Goal: Task Accomplishment & Management: Use online tool/utility

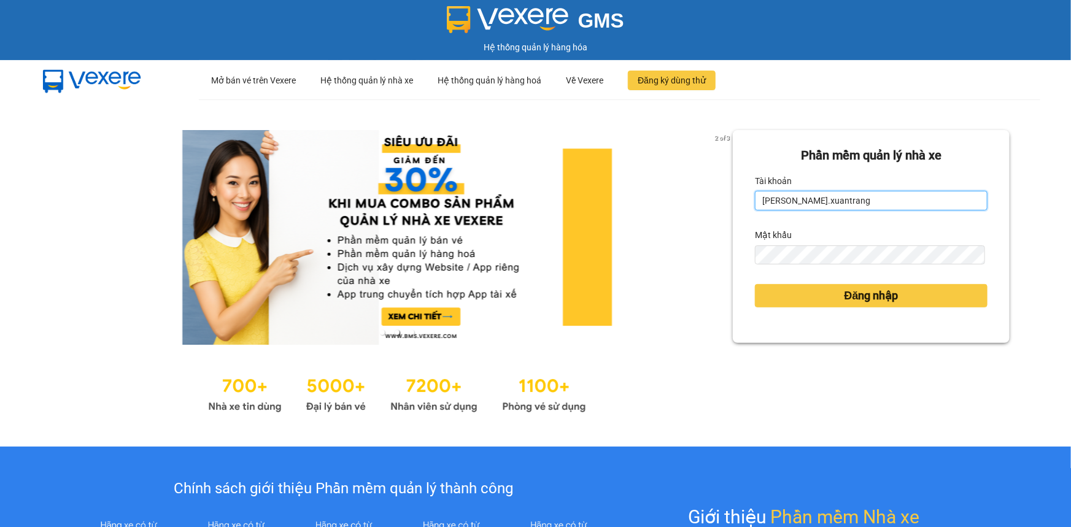
click at [828, 209] on input "[PERSON_NAME].xuantrang" at bounding box center [871, 201] width 233 height 20
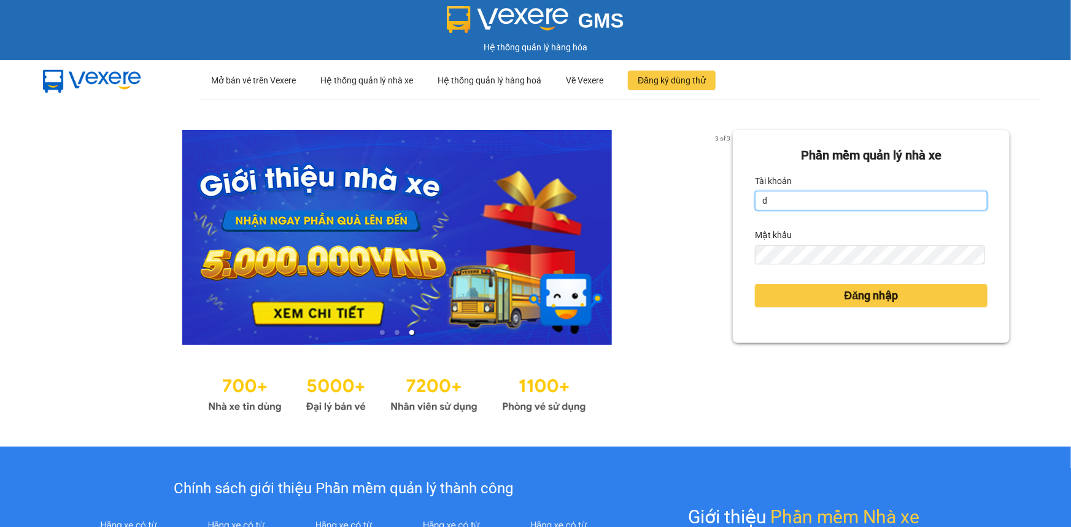
type input "dttoan.xuantrang"
click at [817, 242] on div "Mật khẩu" at bounding box center [871, 235] width 233 height 20
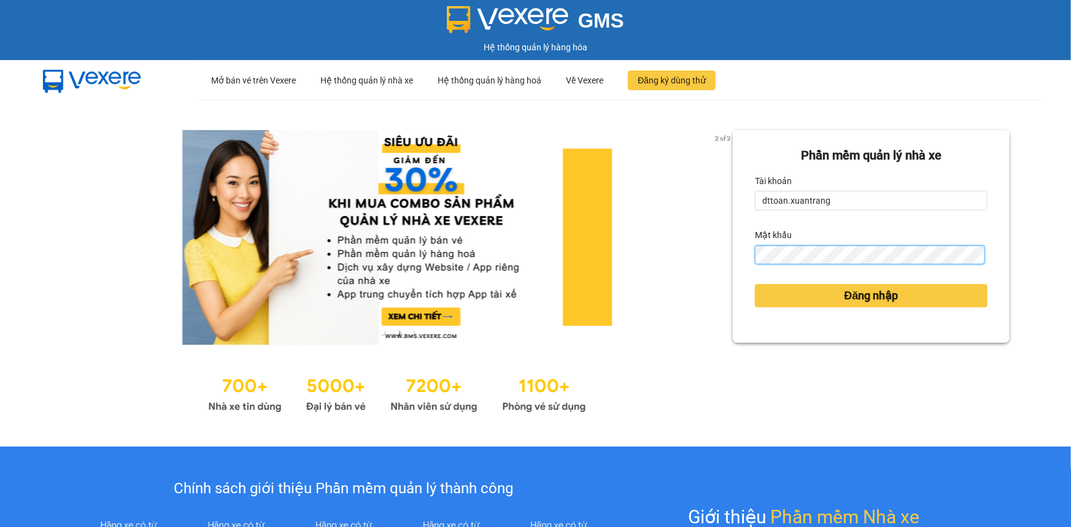
click at [755, 284] on button "Đăng nhập" at bounding box center [871, 295] width 233 height 23
click at [758, 298] on body "GMS Hệ thống quản lý hàng hóa ··· Mở bán vé trên Vexere ··· Hệ thống quản lý nh…" at bounding box center [535, 263] width 1071 height 527
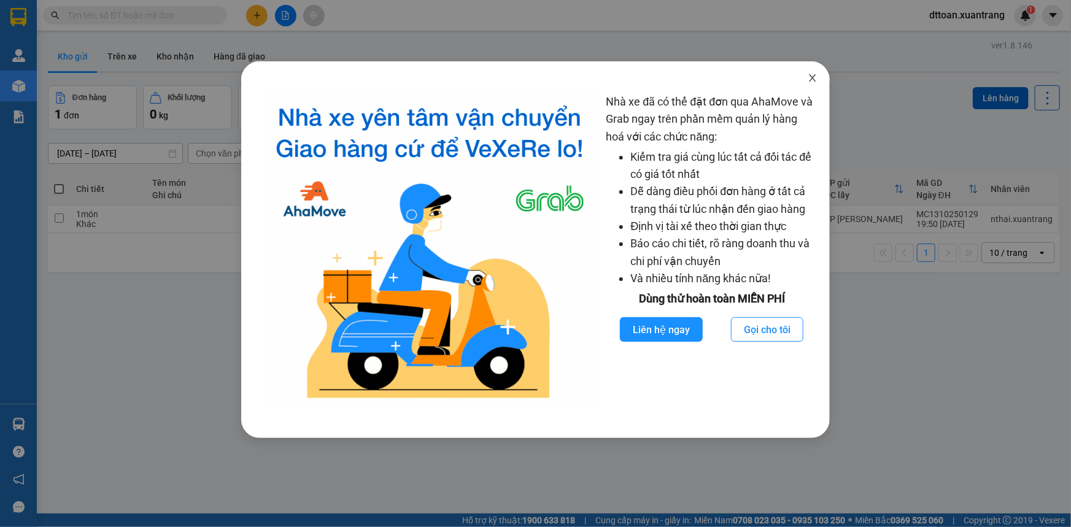
click at [817, 77] on icon "close" at bounding box center [813, 78] width 10 height 10
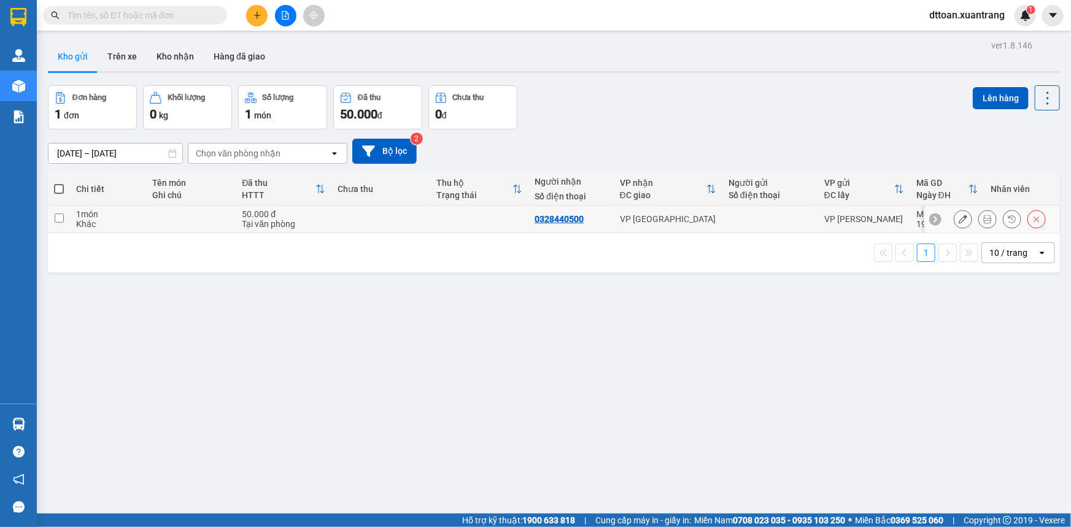
click at [349, 221] on td at bounding box center [381, 220] width 99 height 28
checkbox input "true"
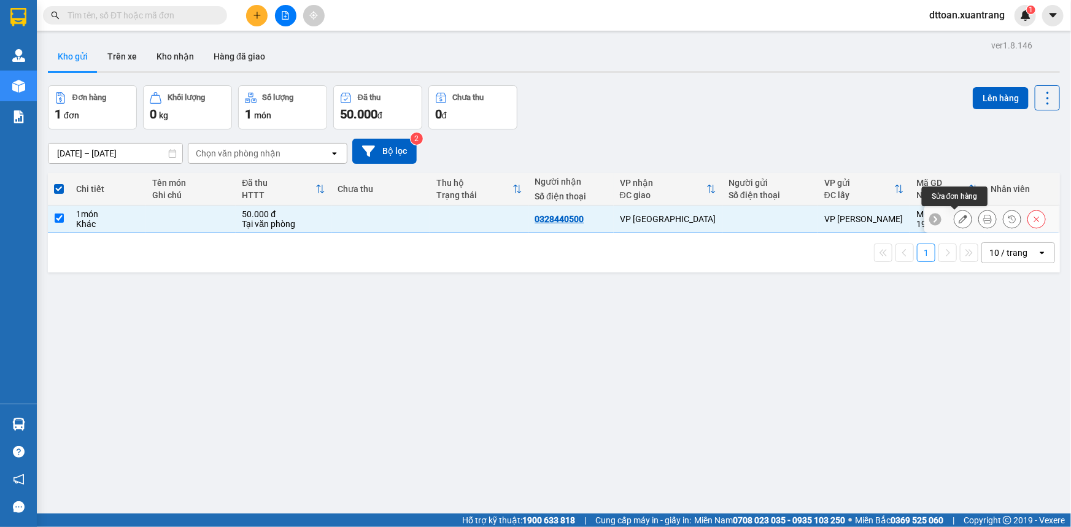
click at [959, 221] on icon at bounding box center [963, 219] width 9 height 9
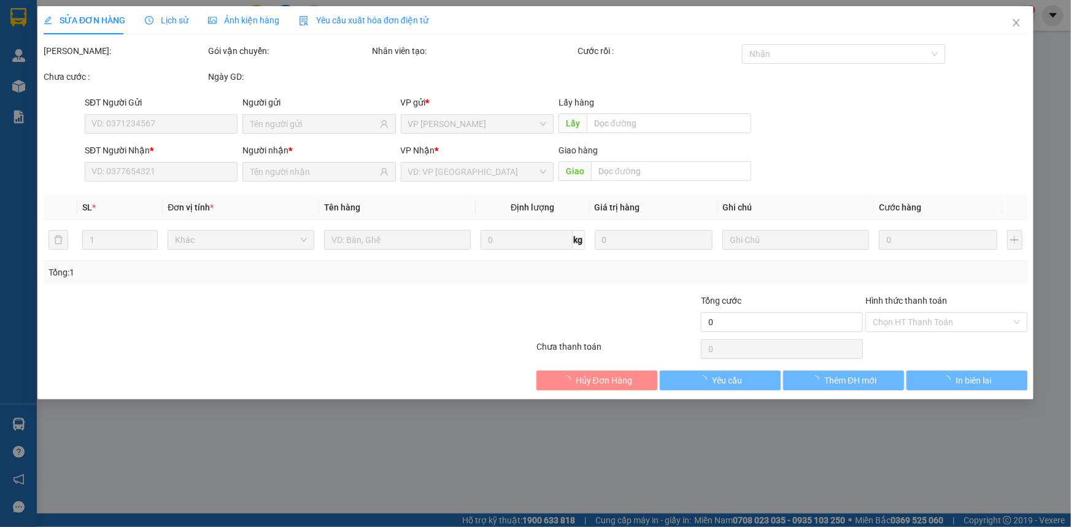
type input "0328440500"
type input "50.000"
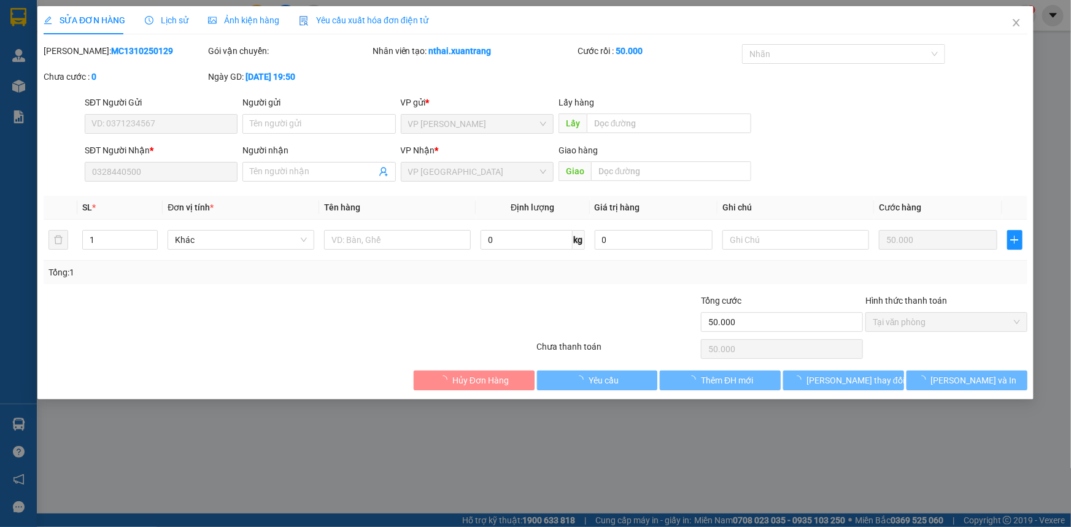
click at [255, 21] on span "Ảnh kiện hàng" at bounding box center [243, 20] width 71 height 10
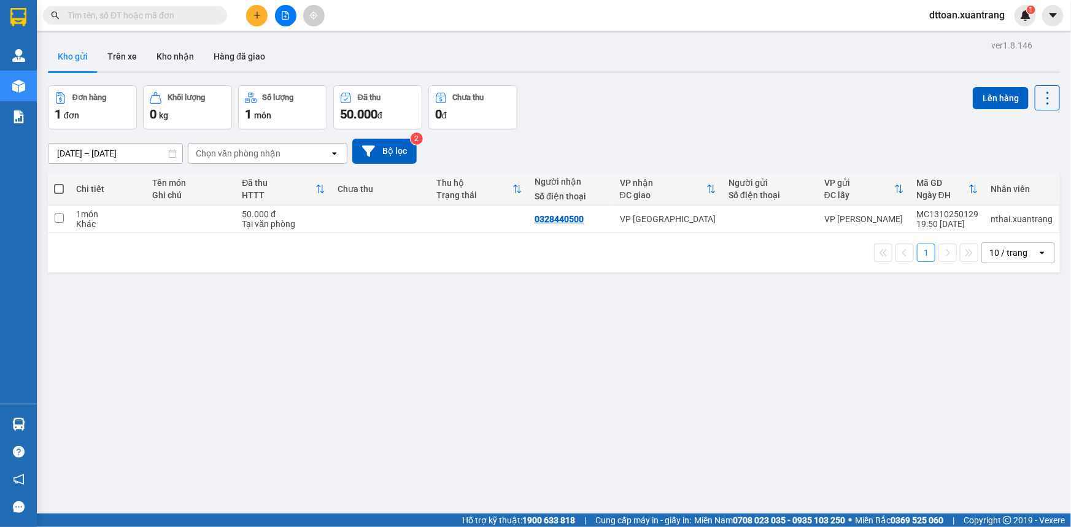
click at [356, 230] on td at bounding box center [381, 220] width 99 height 28
checkbox input "true"
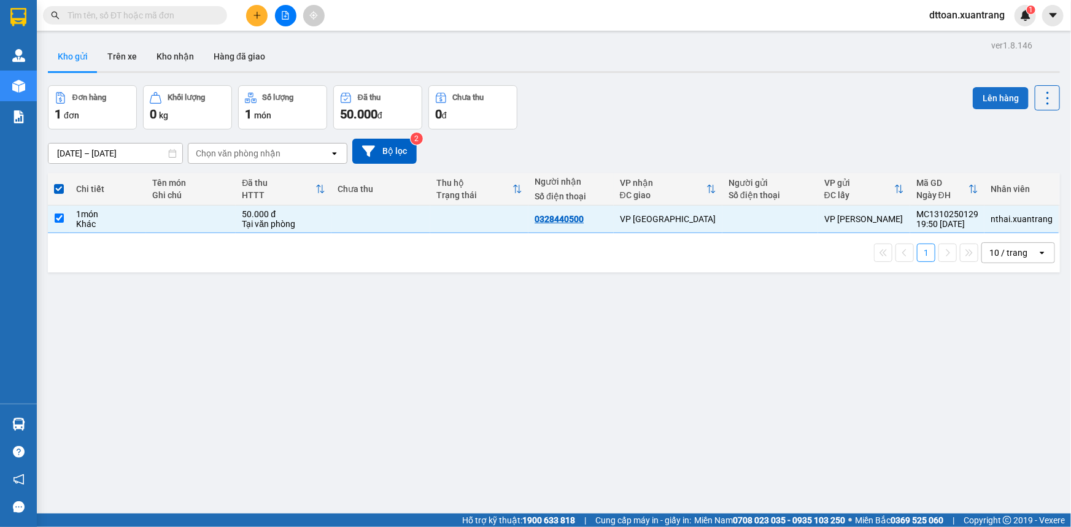
click at [986, 98] on button "Lên hàng" at bounding box center [1001, 98] width 56 height 22
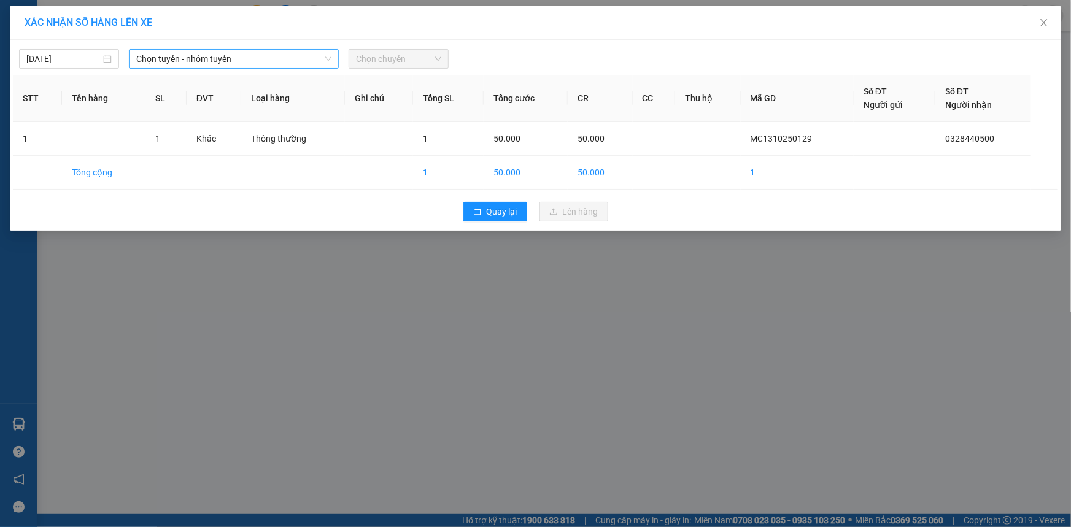
click at [184, 66] on span "Chọn tuyến - nhóm tuyến" at bounding box center [233, 59] width 195 height 18
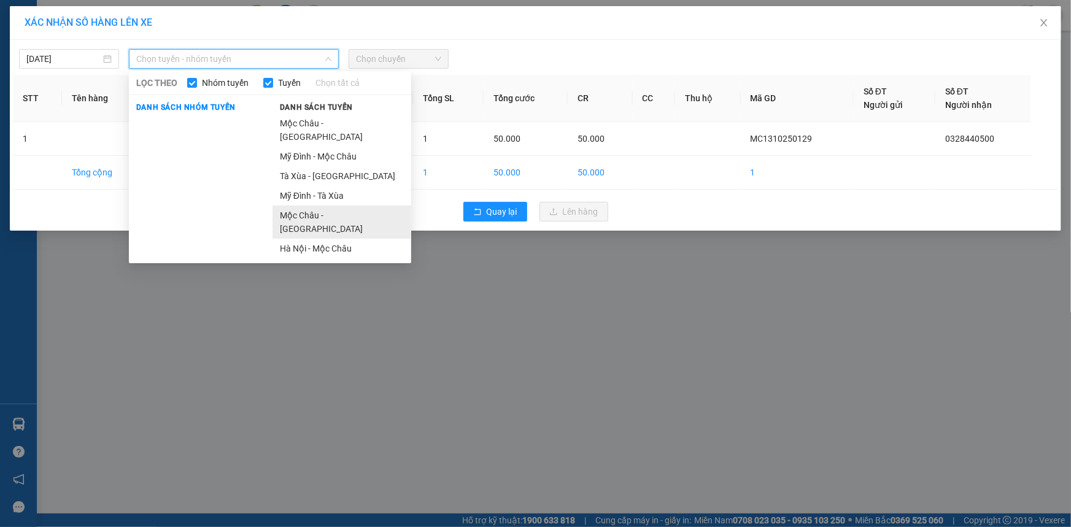
click at [322, 206] on li "Mộc Châu - [GEOGRAPHIC_DATA]" at bounding box center [342, 222] width 139 height 33
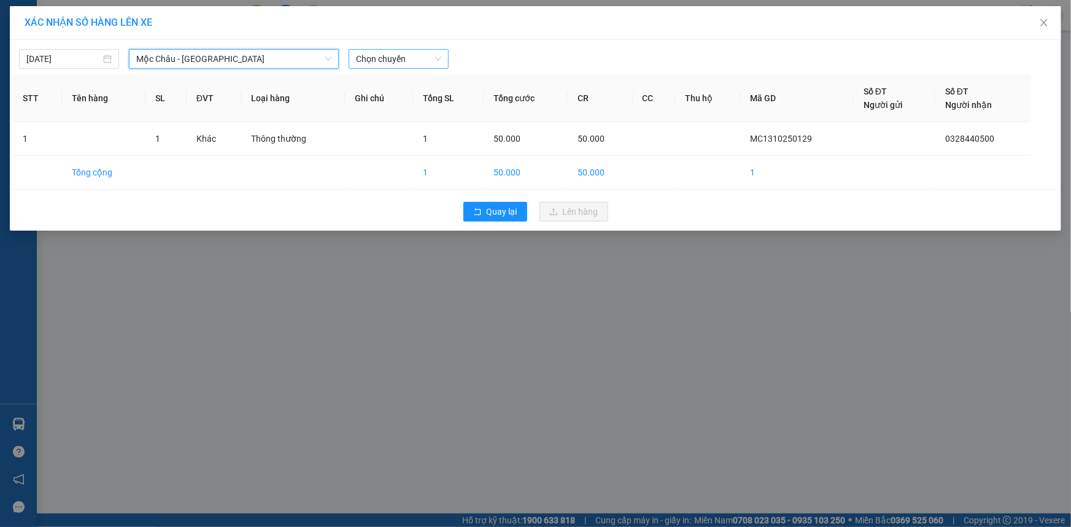
drag, startPoint x: 421, startPoint y: 47, endPoint x: 419, endPoint y: 55, distance: 8.2
click at [419, 52] on div "[DATE] [GEOGRAPHIC_DATA] - [GEOGRAPHIC_DATA] [GEOGRAPHIC_DATA] - [GEOGRAPHIC_DA…" at bounding box center [536, 56] width 1046 height 26
click at [419, 62] on span "Chọn chuyến" at bounding box center [398, 59] width 85 height 18
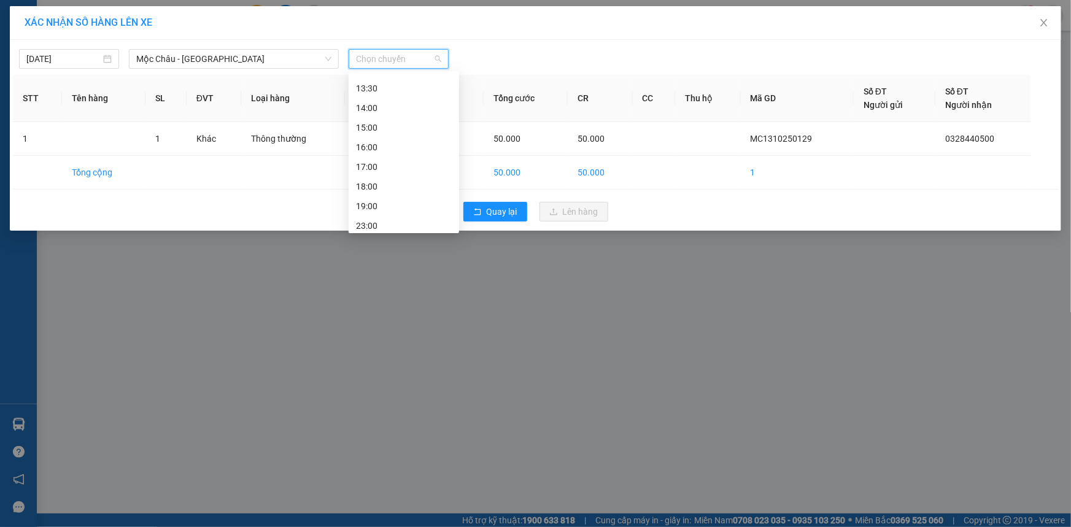
scroll to position [176, 0]
click at [403, 227] on div "23:00" at bounding box center [404, 222] width 96 height 14
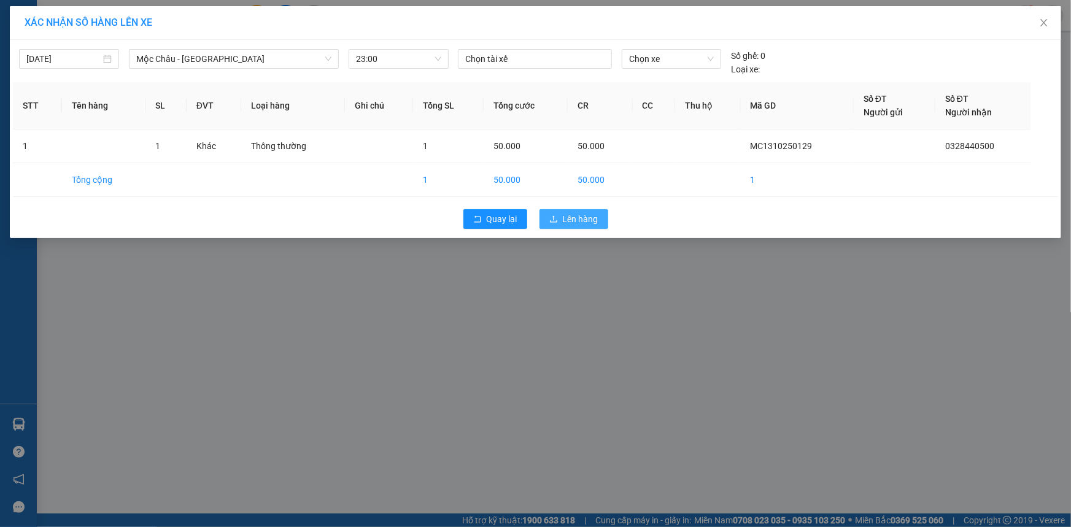
click at [574, 209] on button "Lên hàng" at bounding box center [574, 219] width 69 height 20
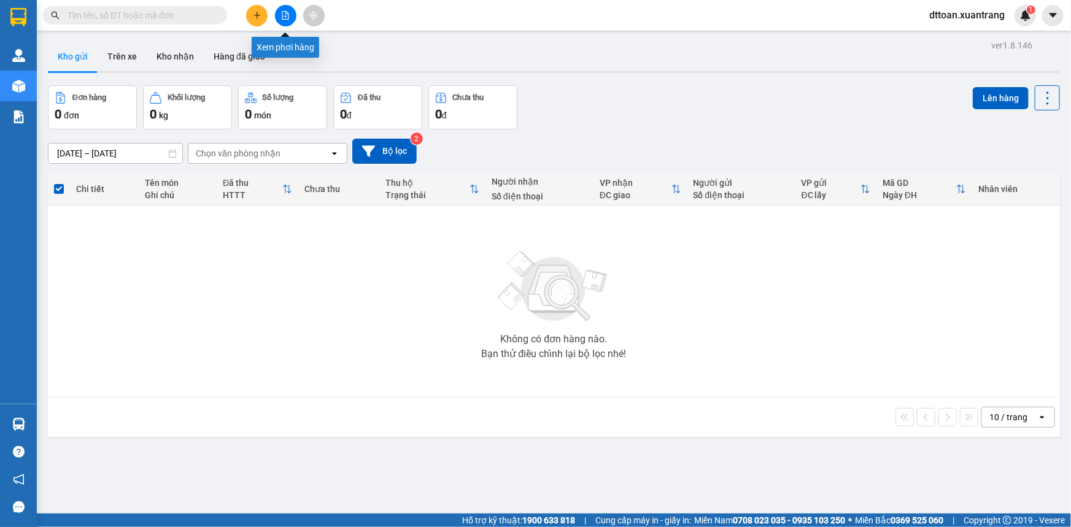
click at [273, 16] on div at bounding box center [285, 15] width 92 height 21
click at [276, 14] on button at bounding box center [285, 15] width 21 height 21
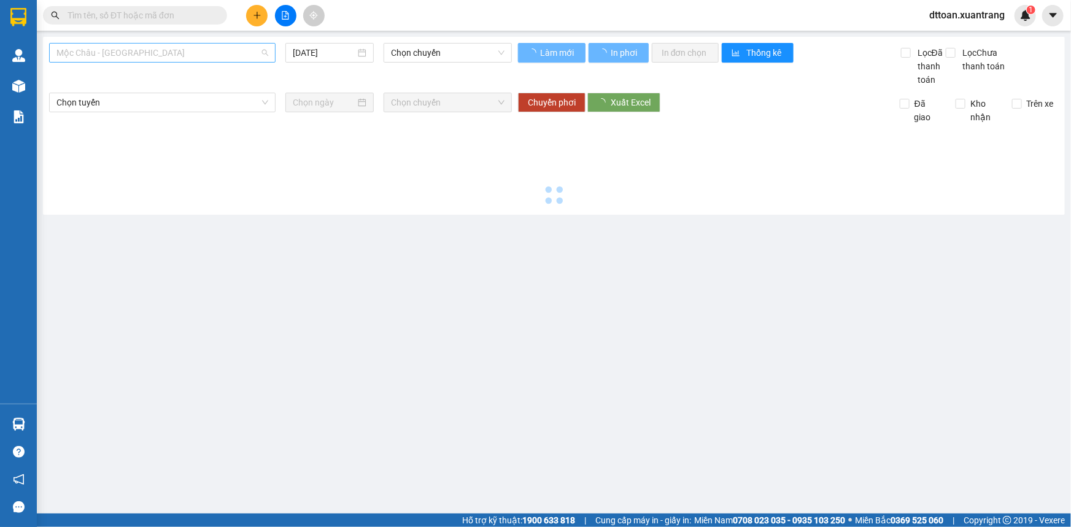
click at [228, 50] on span "Mộc Châu - [GEOGRAPHIC_DATA]" at bounding box center [162, 53] width 212 height 18
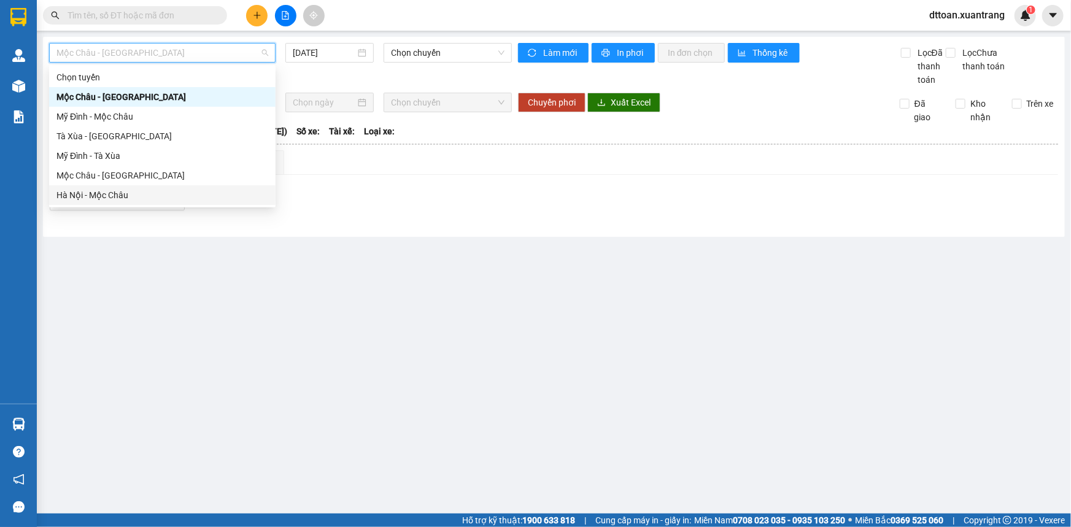
click at [133, 190] on div "Hà Nội - Mộc Châu" at bounding box center [162, 196] width 212 height 14
type input "[DATE]"
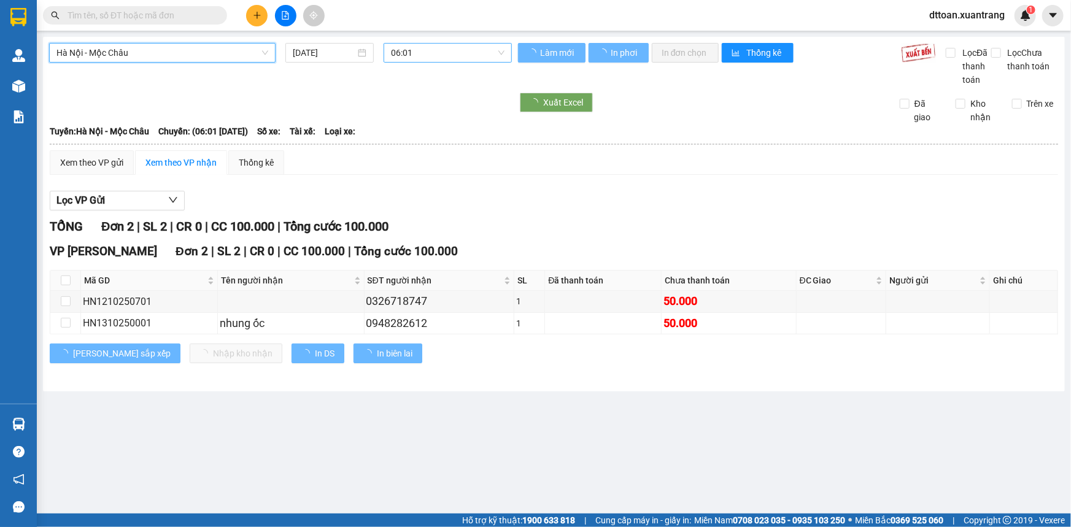
click at [401, 98] on div at bounding box center [280, 103] width 463 height 20
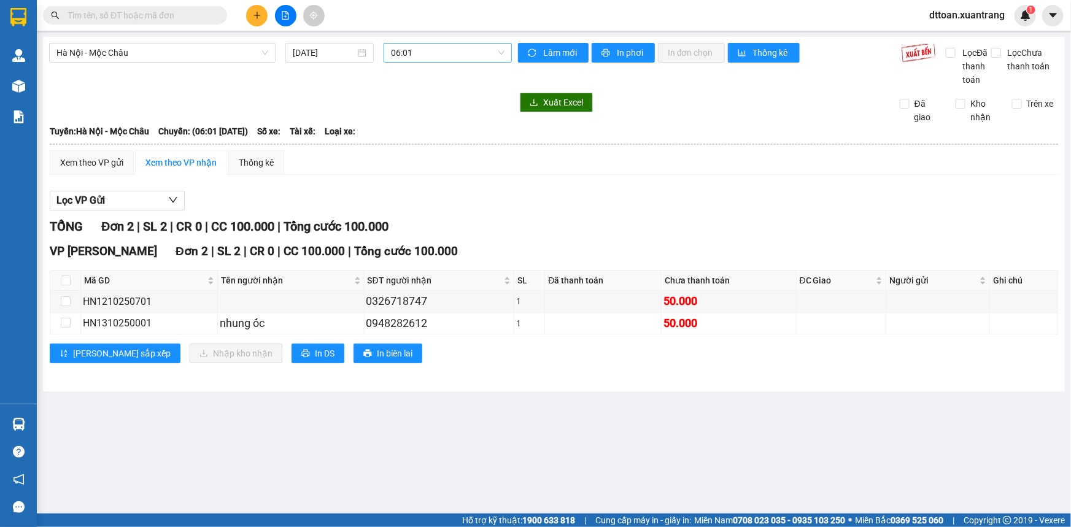
click at [434, 56] on span "06:01" at bounding box center [448, 53] width 114 height 18
click at [422, 102] on div "14:15" at bounding box center [440, 97] width 96 height 14
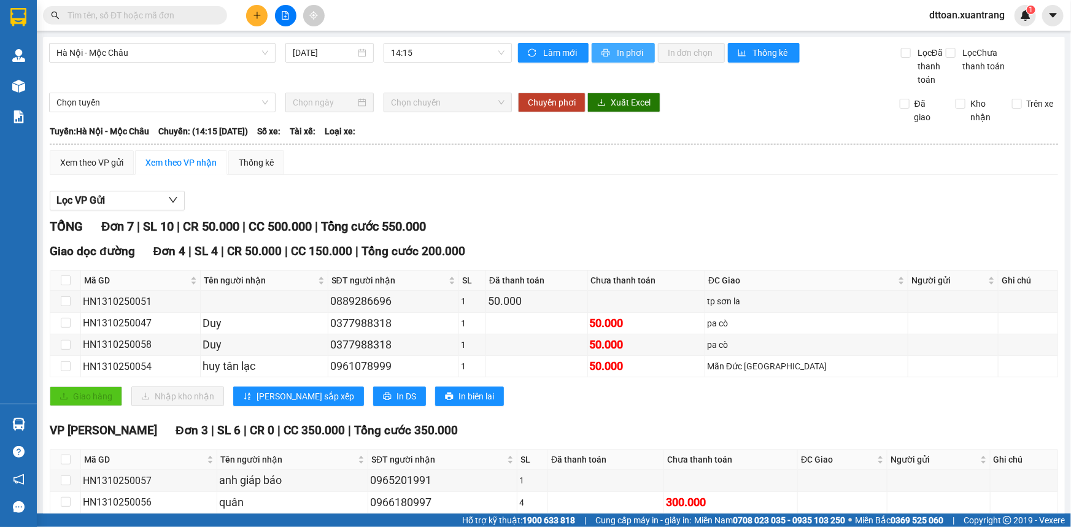
click at [637, 52] on span "In phơi" at bounding box center [631, 53] width 28 height 14
click at [398, 43] on div "14:15" at bounding box center [448, 53] width 128 height 20
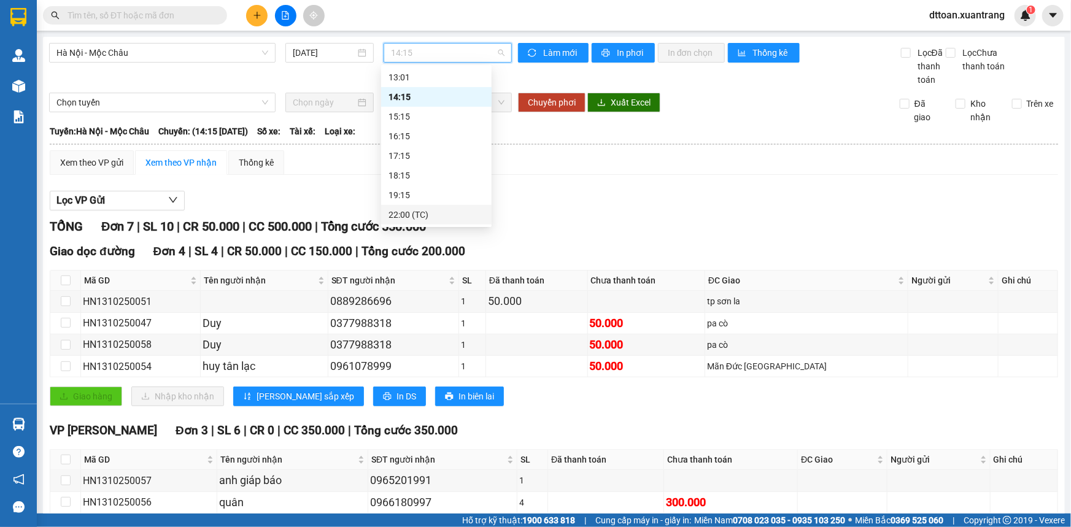
click at [425, 209] on div "22:00 (TC)" at bounding box center [437, 215] width 96 height 14
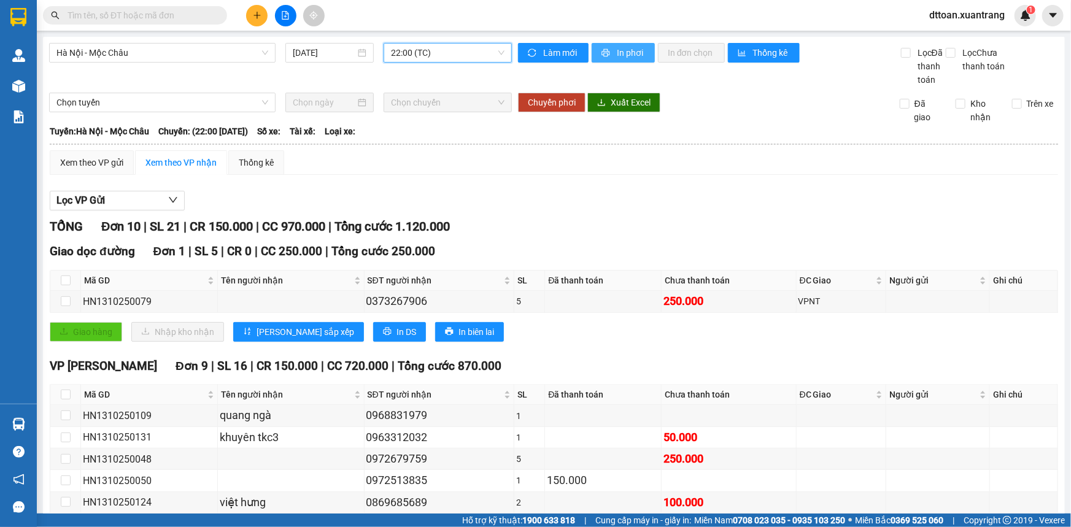
click at [620, 46] on span "In phơi" at bounding box center [631, 53] width 28 height 14
